Goal: Task Accomplishment & Management: Manage account settings

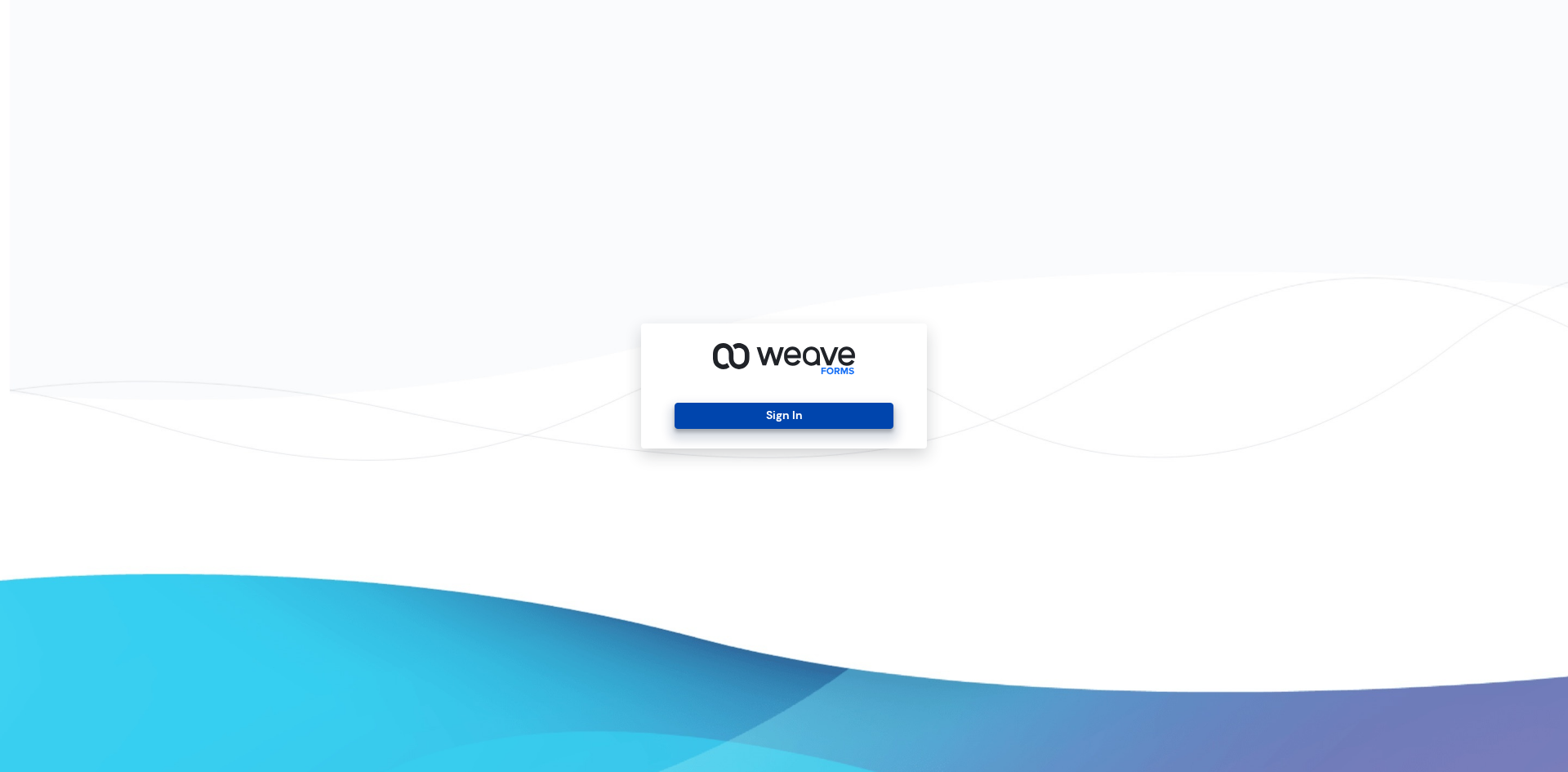
click at [737, 408] on button "Sign In" at bounding box center [784, 415] width 218 height 26
